Goal: Navigation & Orientation: Go to known website

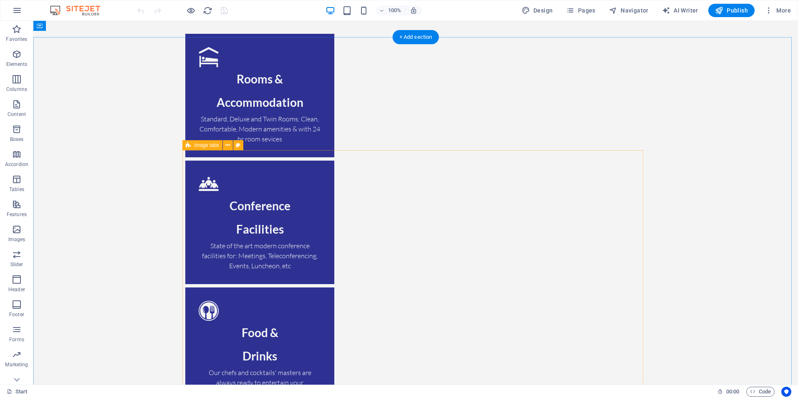
scroll to position [1180, 0]
